Goal: Find specific page/section: Find specific page/section

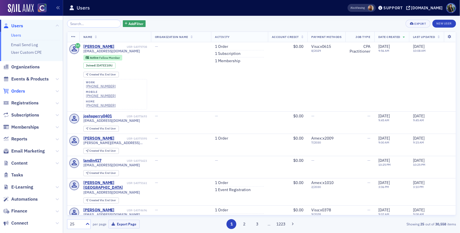
click at [20, 90] on span "Orders" at bounding box center [18, 91] width 14 height 6
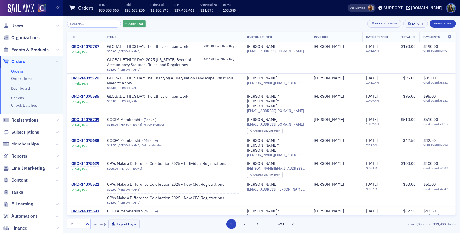
click at [129, 25] on span "Add Filter" at bounding box center [135, 23] width 15 height 5
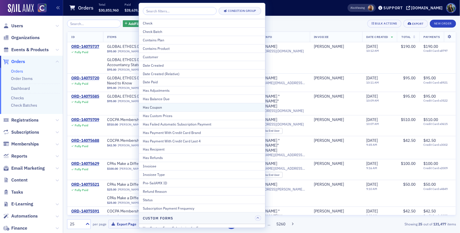
click at [160, 107] on div "Has Coupon" at bounding box center [202, 107] width 118 height 5
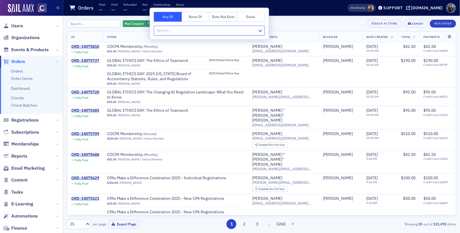
click at [175, 31] on div at bounding box center [206, 30] width 101 height 7
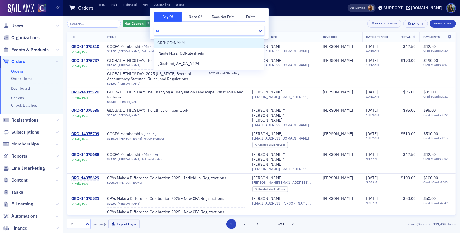
type input "c"
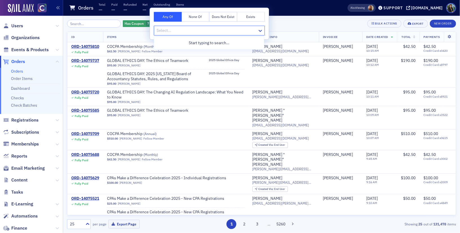
click at [179, 31] on div at bounding box center [206, 30] width 101 height 7
click at [128, 23] on span "Has Coupon" at bounding box center [134, 23] width 19 height 5
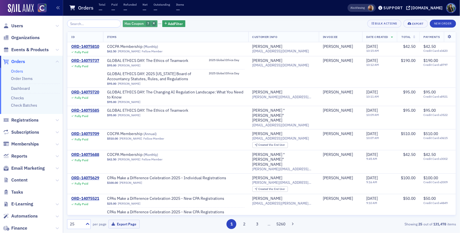
click at [153, 24] on icon "button" at bounding box center [154, 23] width 2 height 3
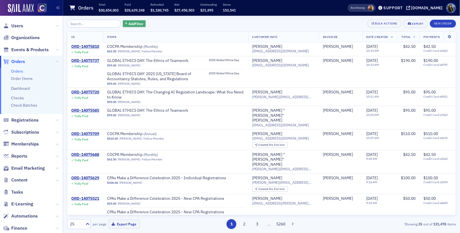
click at [128, 25] on span "Add Filter" at bounding box center [135, 23] width 15 height 5
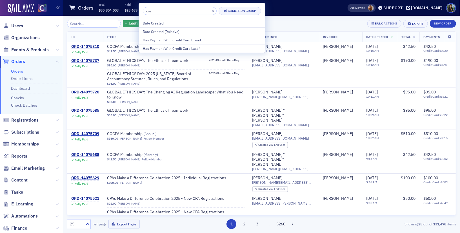
type input "cre"
click at [286, 19] on div "Add Filter Bulk Actions Export New Order ID Items Customer Info Invoicee Date C…" at bounding box center [261, 124] width 389 height 217
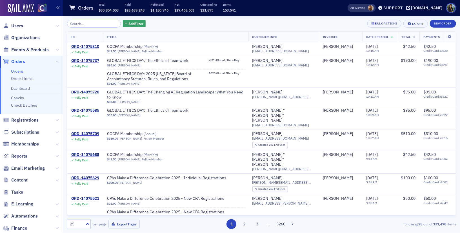
scroll to position [61, 0]
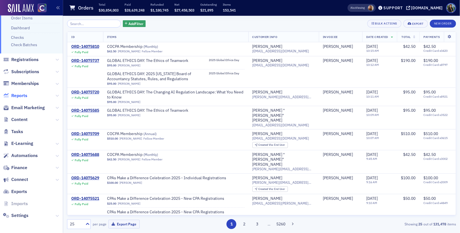
click at [21, 96] on span "Reports" at bounding box center [19, 96] width 16 height 6
